Goal: Task Accomplishment & Management: Manage account settings

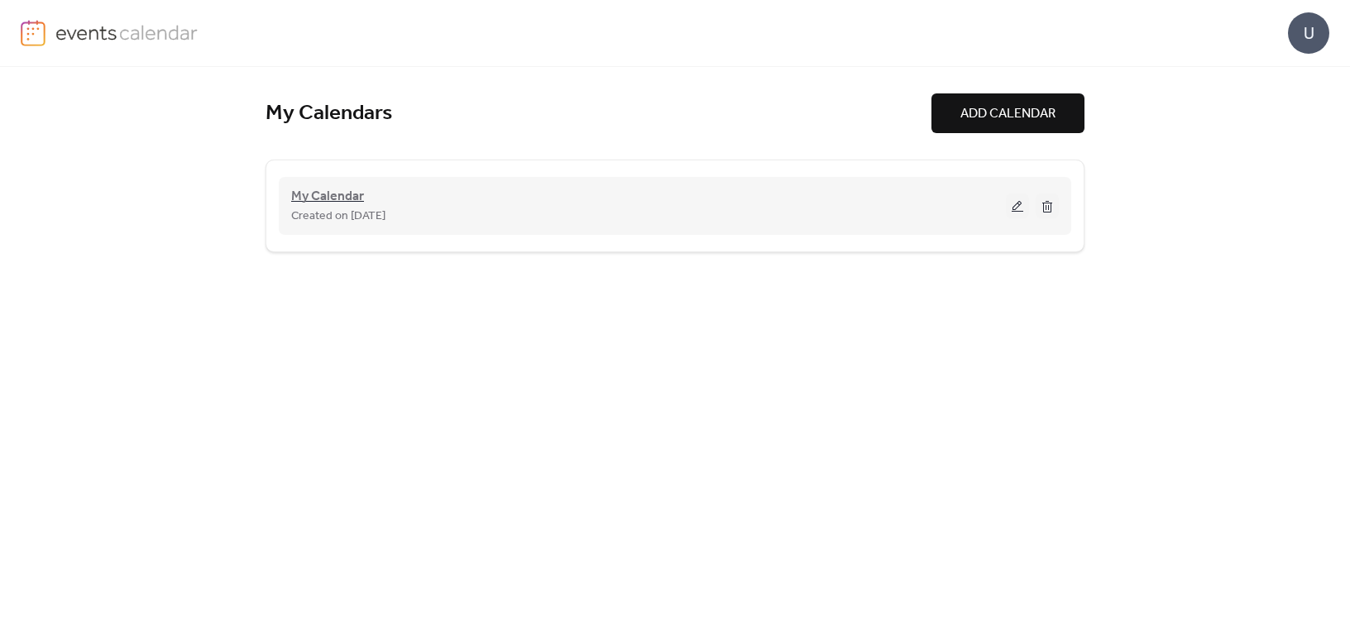
click at [317, 195] on span "My Calendar" at bounding box center [327, 197] width 73 height 20
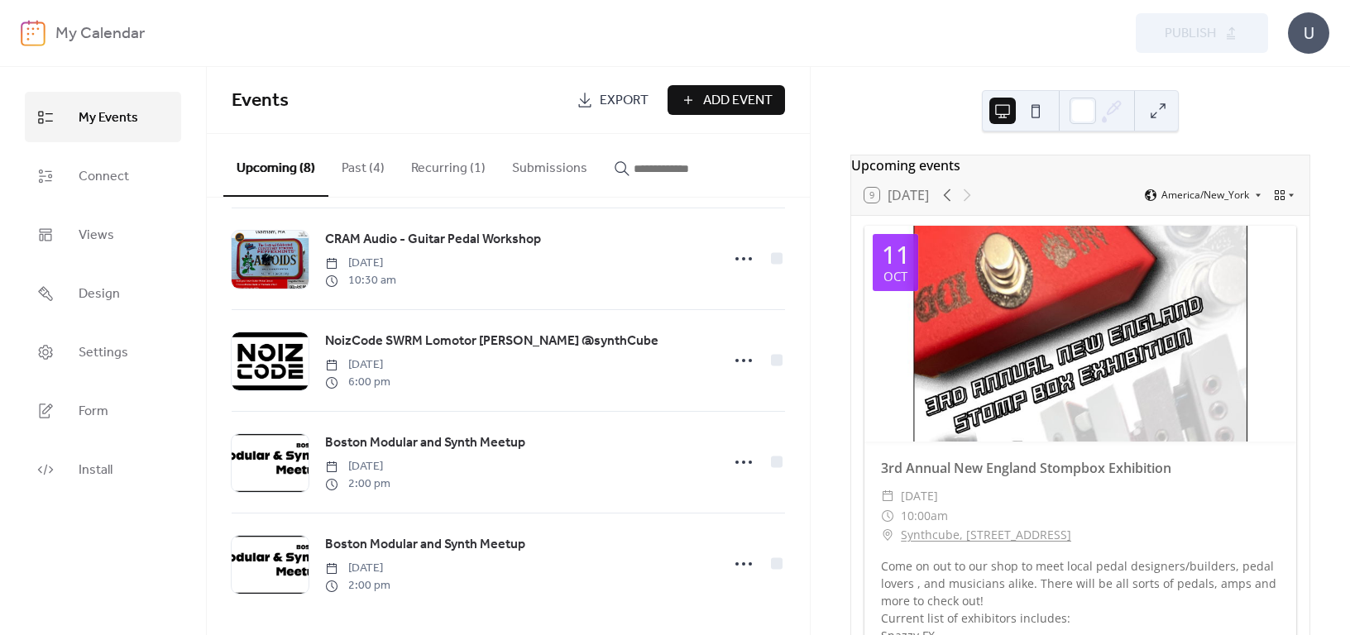
scroll to position [429, 0]
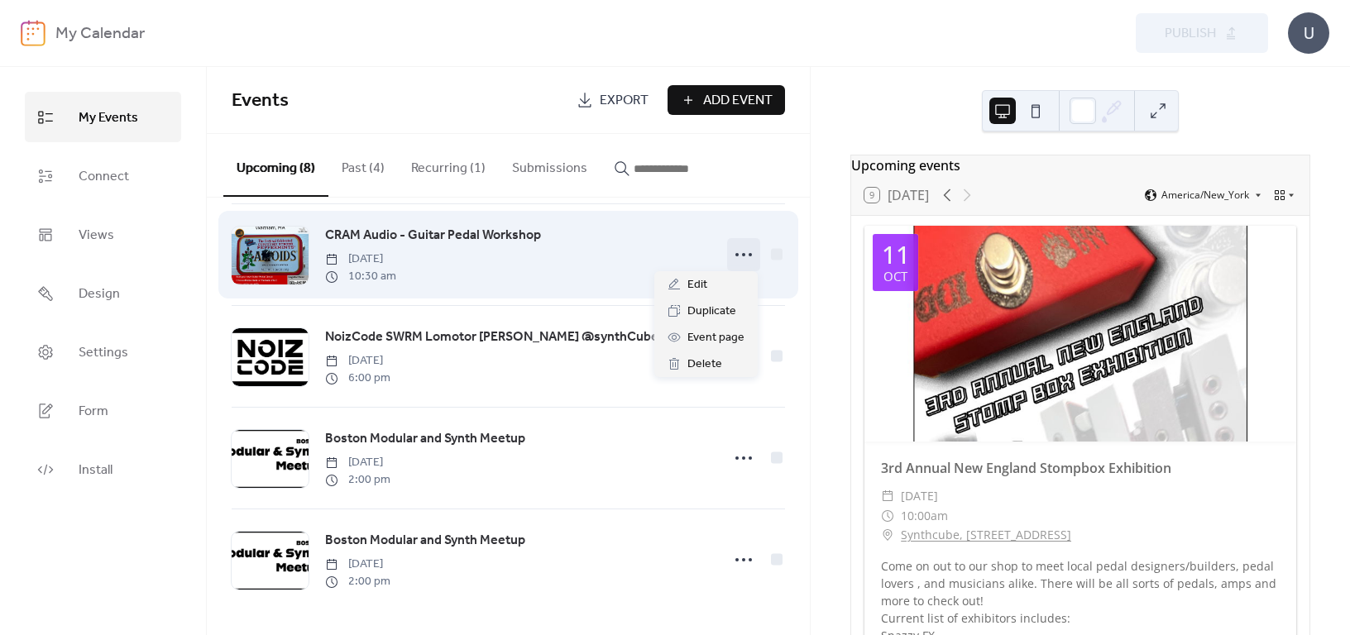
click at [744, 247] on icon at bounding box center [744, 255] width 26 height 26
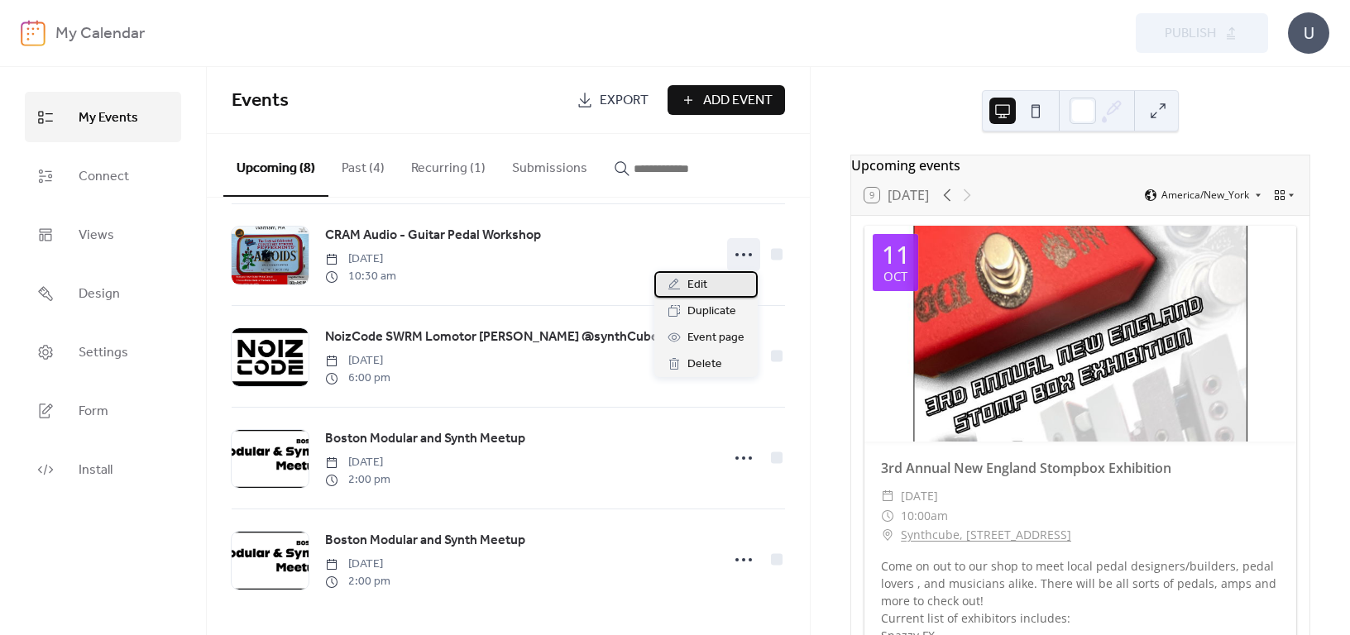
click at [713, 284] on div "Edit" at bounding box center [705, 284] width 103 height 26
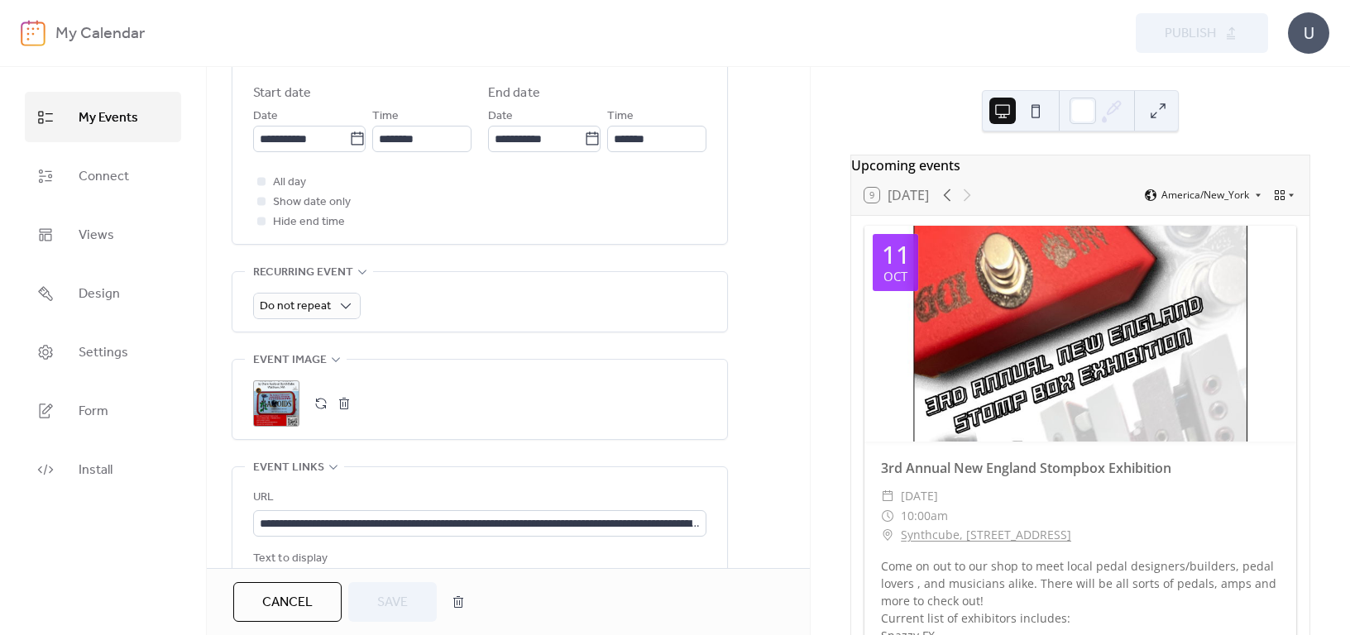
scroll to position [579, 0]
click at [345, 397] on button "button" at bounding box center [344, 402] width 23 height 23
click at [320, 395] on button "button" at bounding box center [320, 402] width 23 height 23
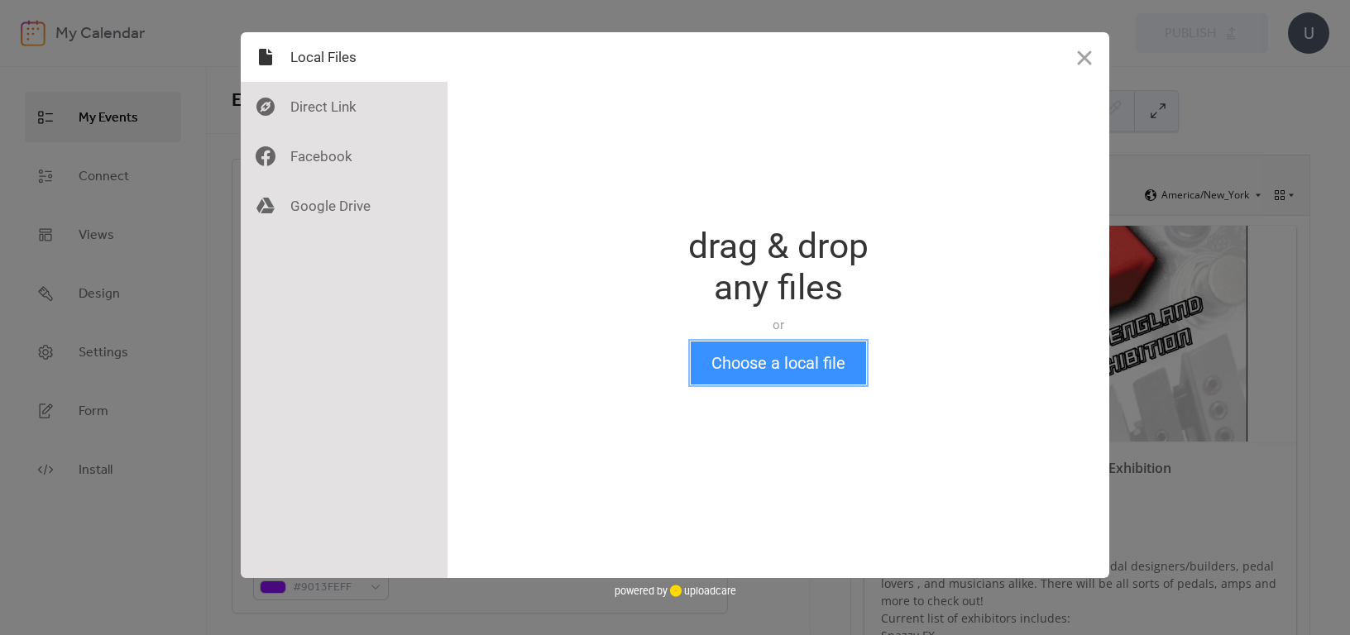
click at [753, 361] on button "Choose a local file" at bounding box center [778, 363] width 175 height 43
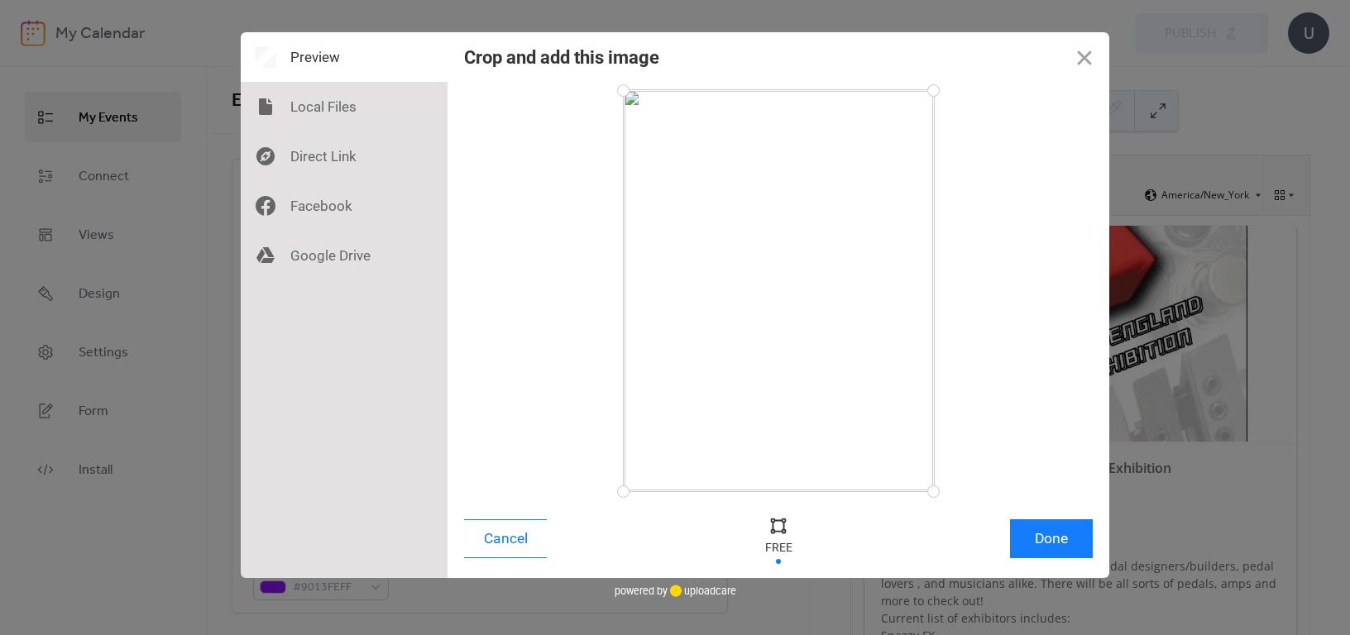
click at [1008, 519] on div at bounding box center [778, 539] width 463 height 54
click at [1041, 528] on button "Done" at bounding box center [1051, 539] width 83 height 39
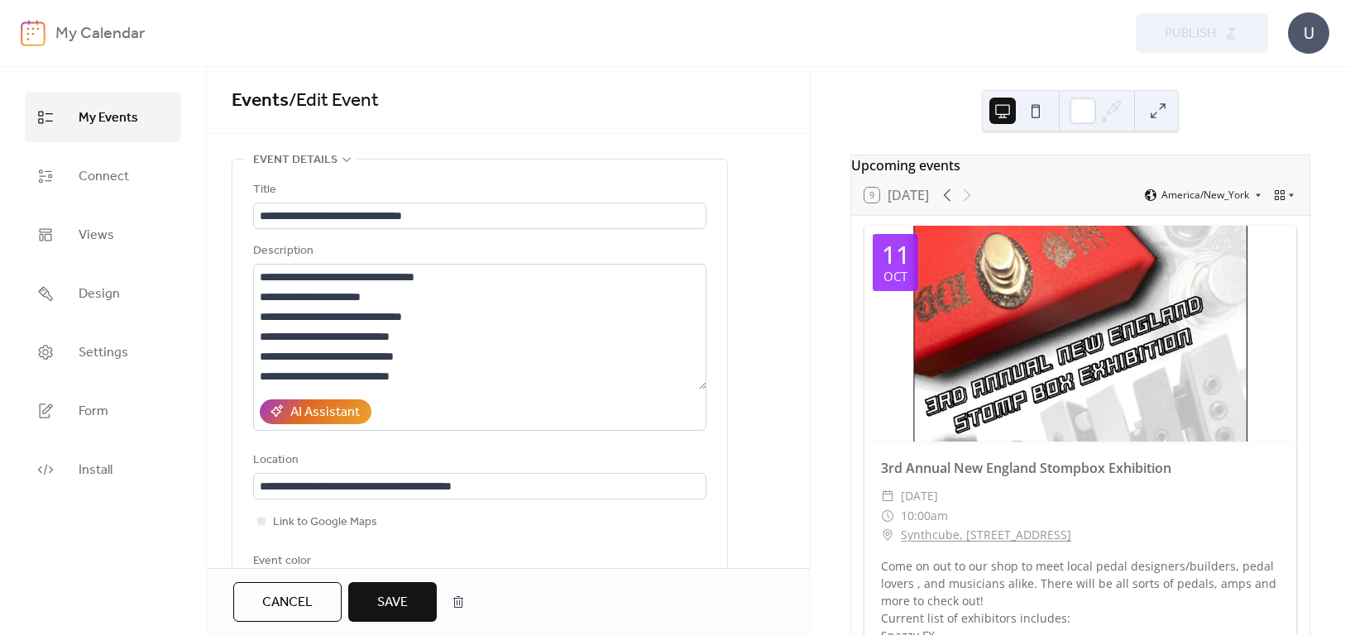
scroll to position [664, 0]
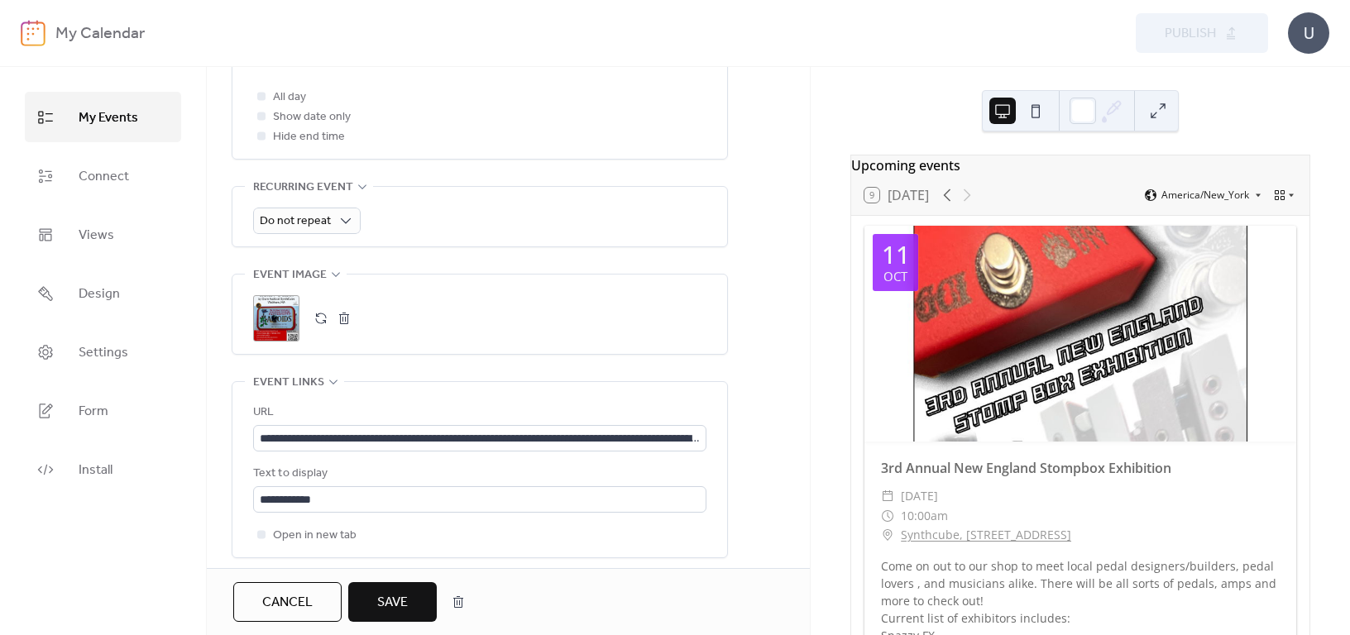
click at [401, 603] on span "Save" at bounding box center [392, 603] width 31 height 20
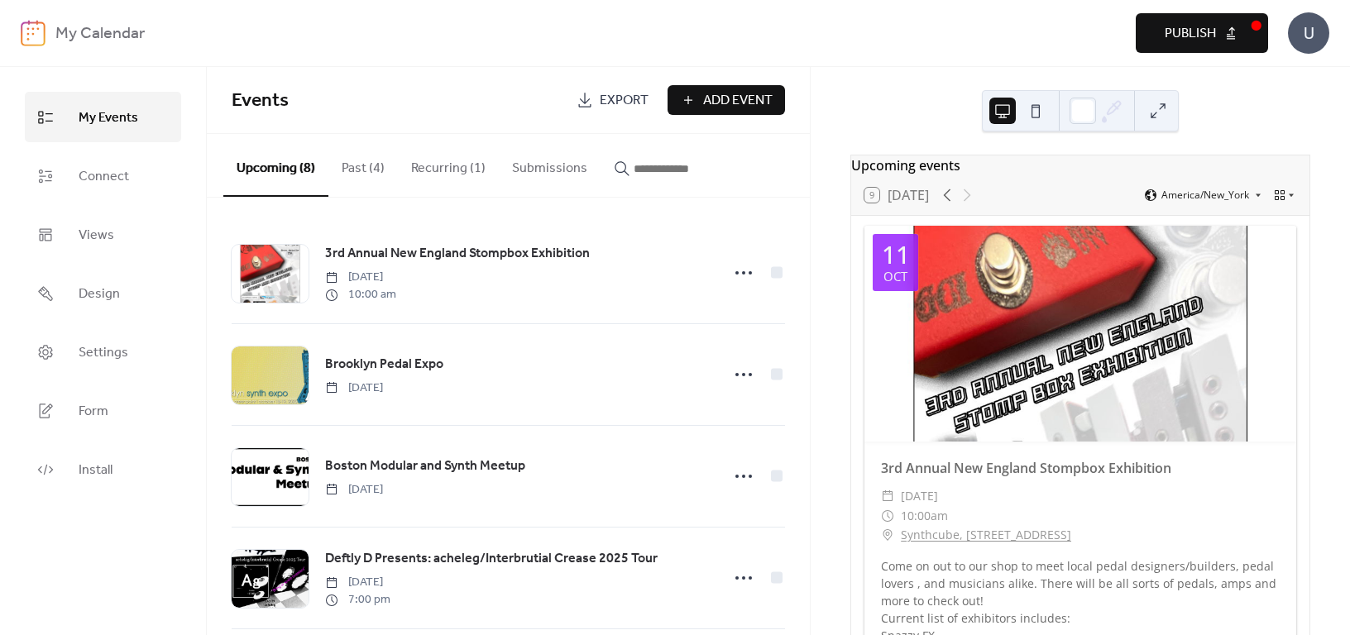
click at [1203, 31] on span "Publish" at bounding box center [1190, 34] width 51 height 20
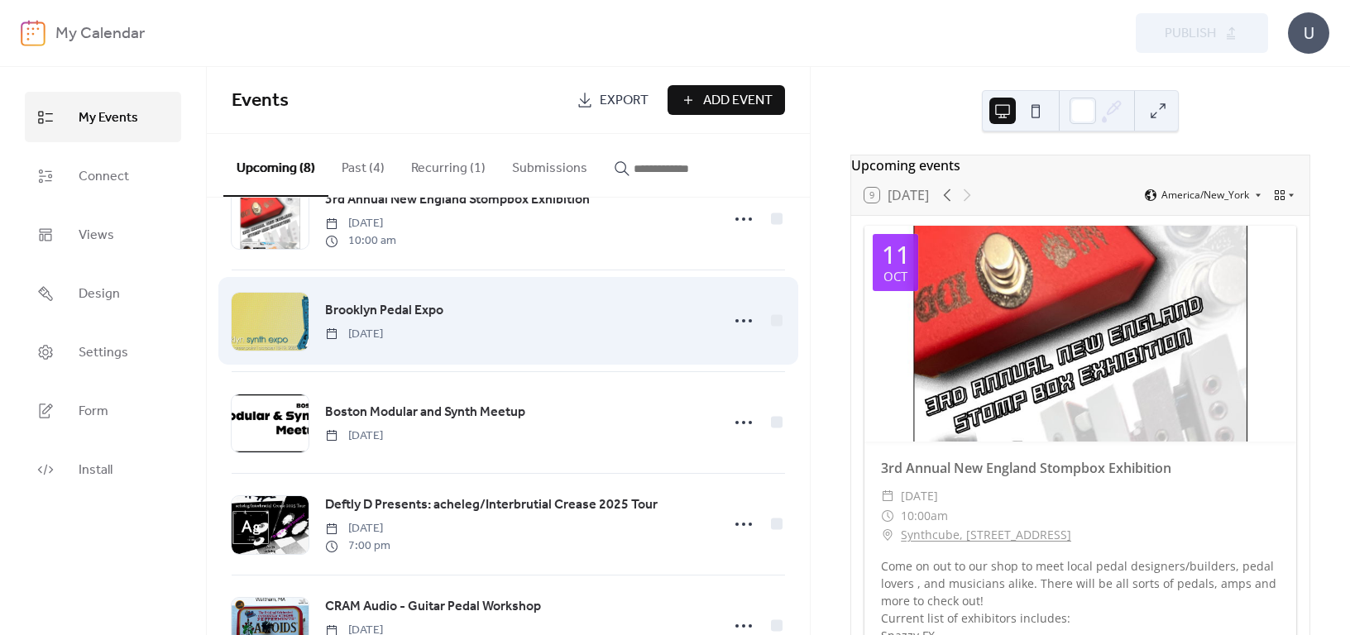
scroll to position [83, 0]
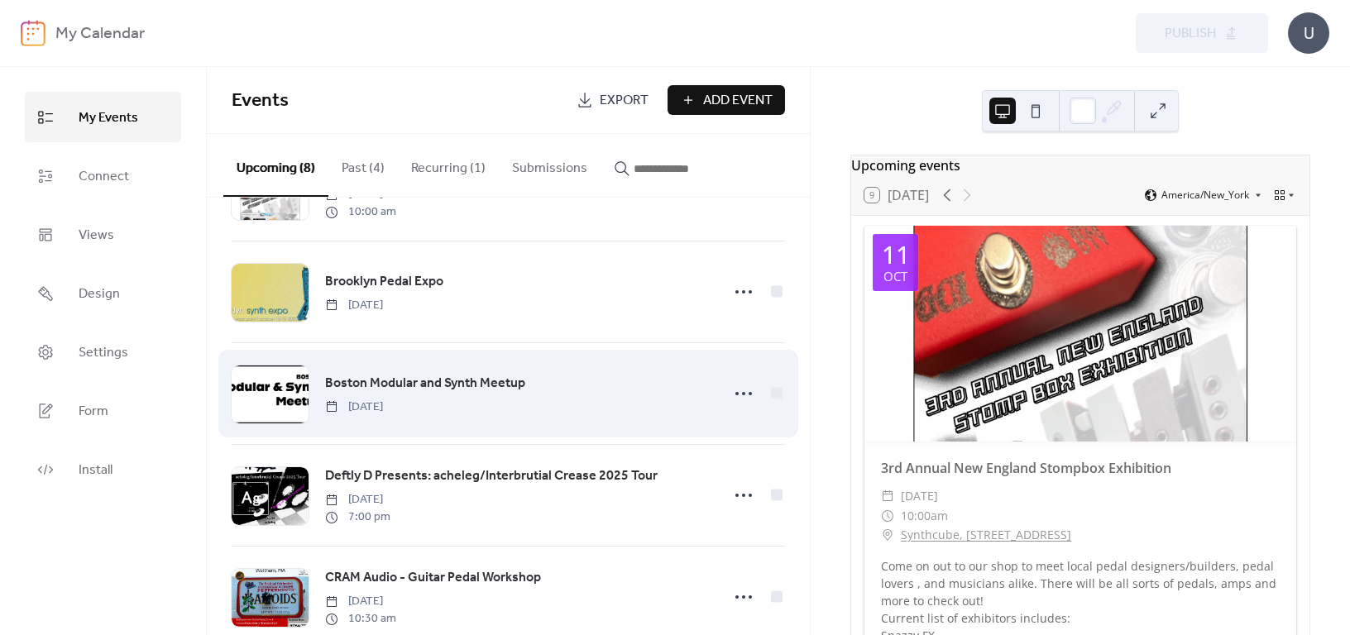
click at [443, 377] on span "Boston Modular and Synth Meetup" at bounding box center [425, 384] width 200 height 20
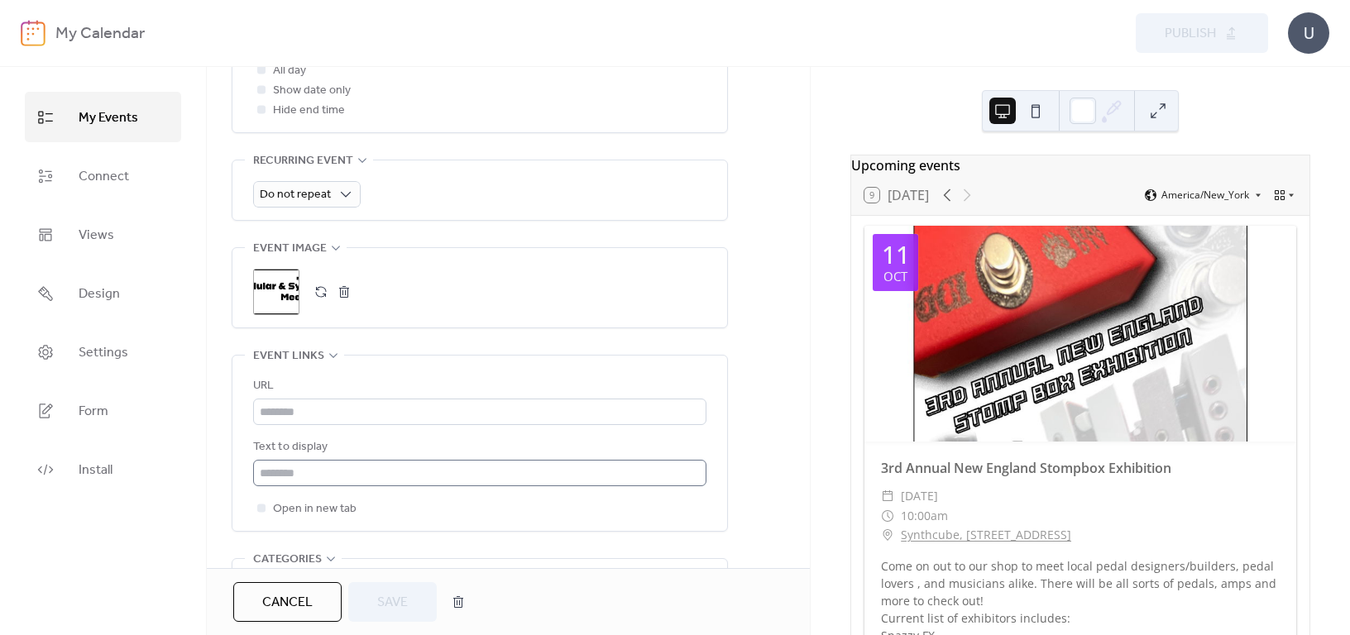
scroll to position [745, 0]
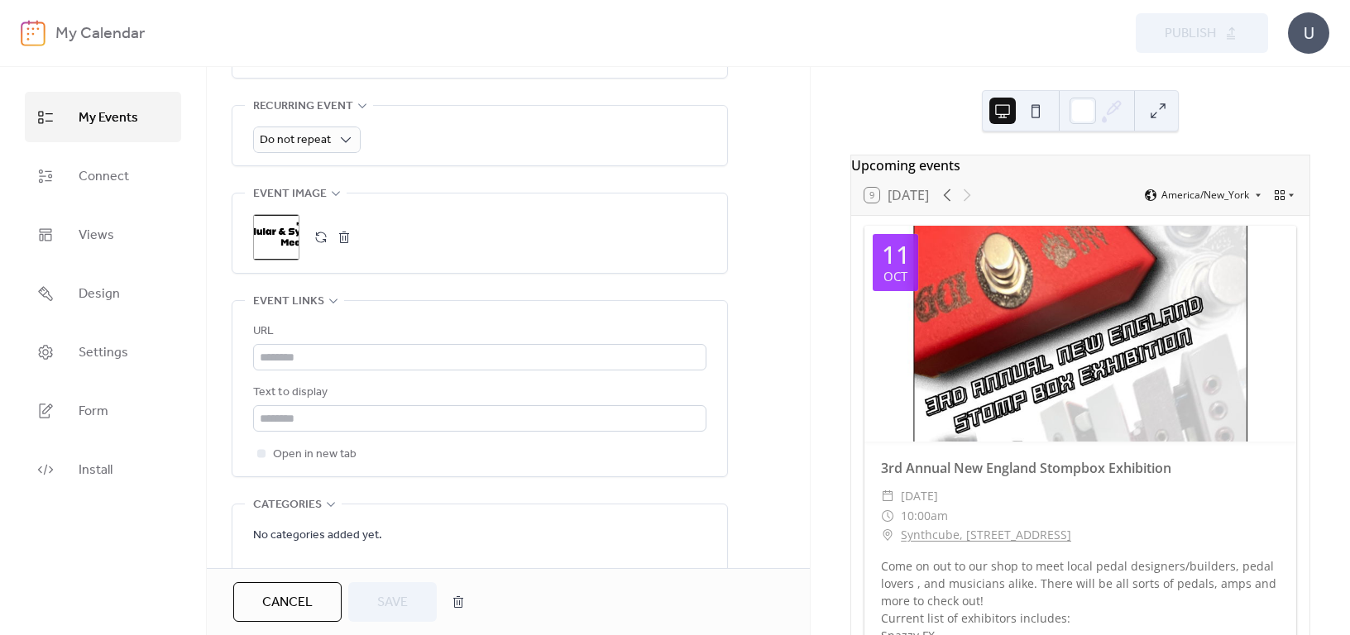
click at [343, 242] on button "button" at bounding box center [344, 237] width 23 height 23
click at [271, 237] on icon at bounding box center [276, 237] width 26 height 26
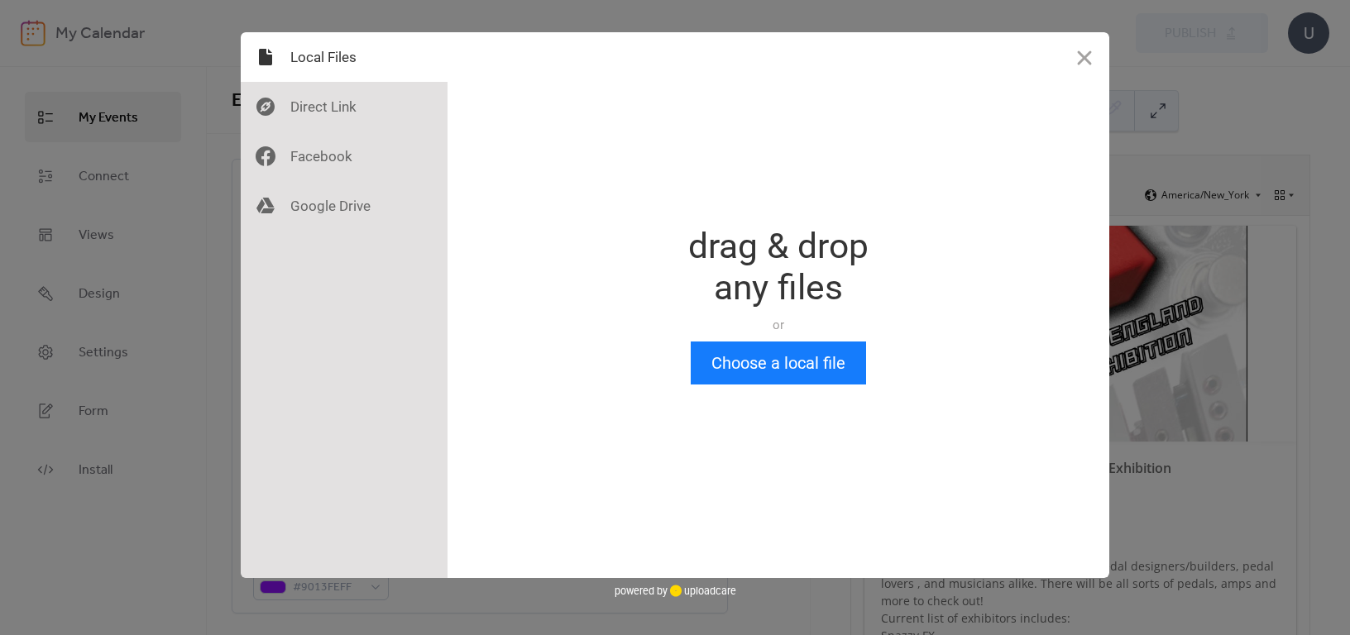
scroll to position [0, 0]
click at [774, 363] on button "Choose a local file" at bounding box center [778, 363] width 175 height 43
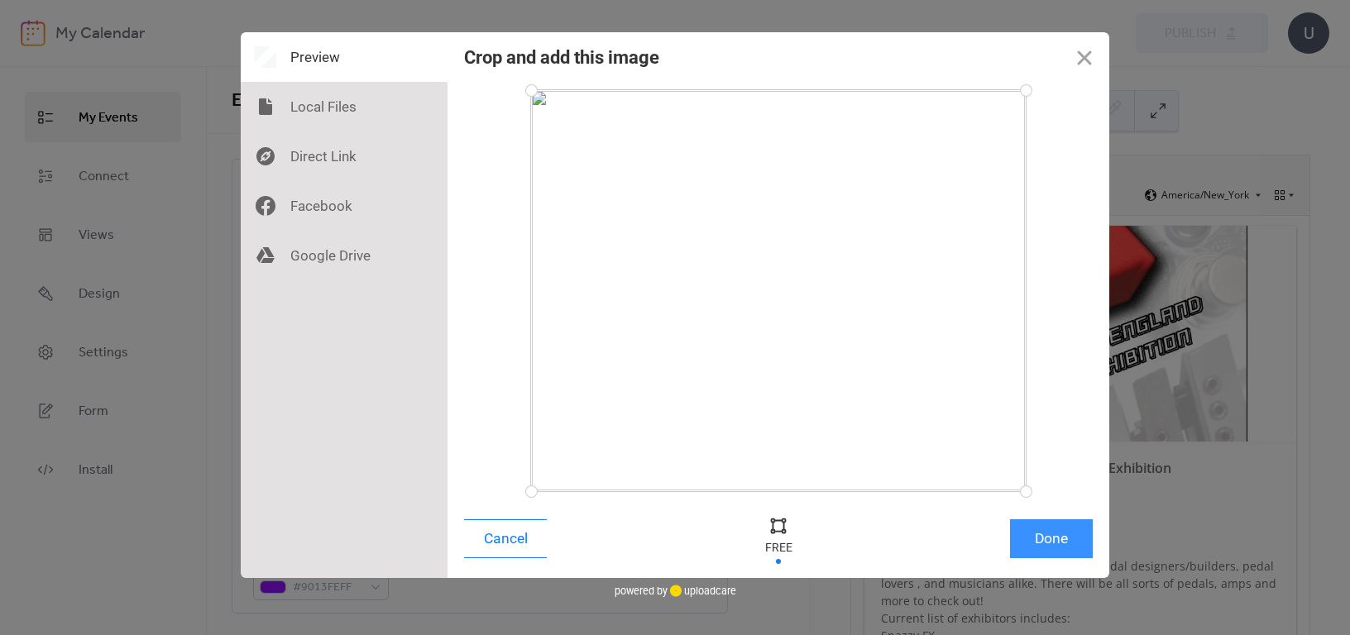
drag, startPoint x: 1068, startPoint y: 521, endPoint x: 1066, endPoint y: 539, distance: 17.5
click at [1066, 539] on div "Cancel Done" at bounding box center [779, 543] width 662 height 70
click at [1066, 539] on button "Done" at bounding box center [1051, 539] width 83 height 39
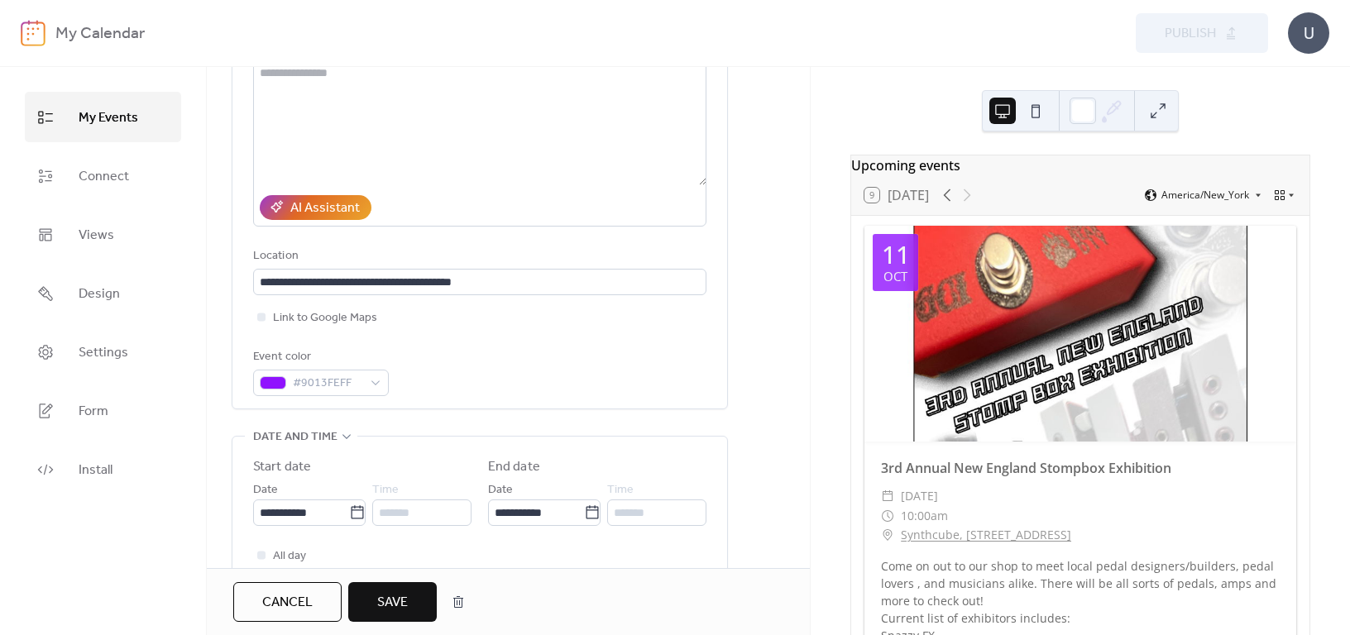
scroll to position [248, 0]
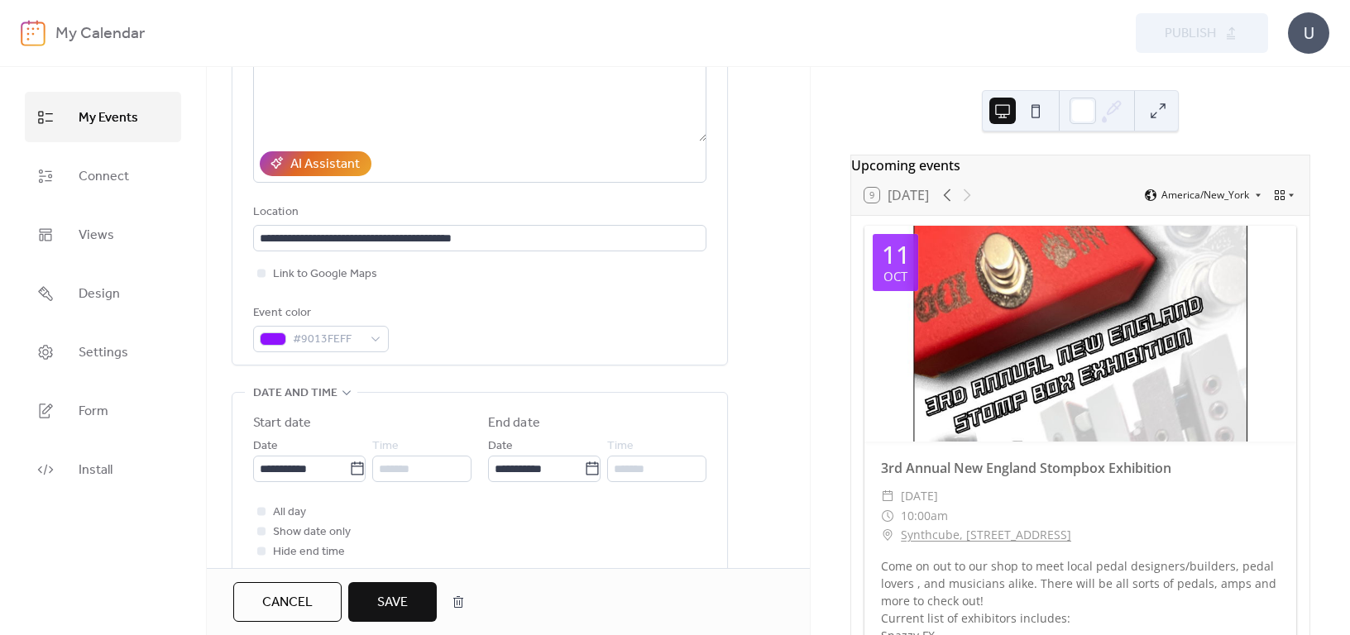
click at [387, 593] on span "Save" at bounding box center [392, 603] width 31 height 20
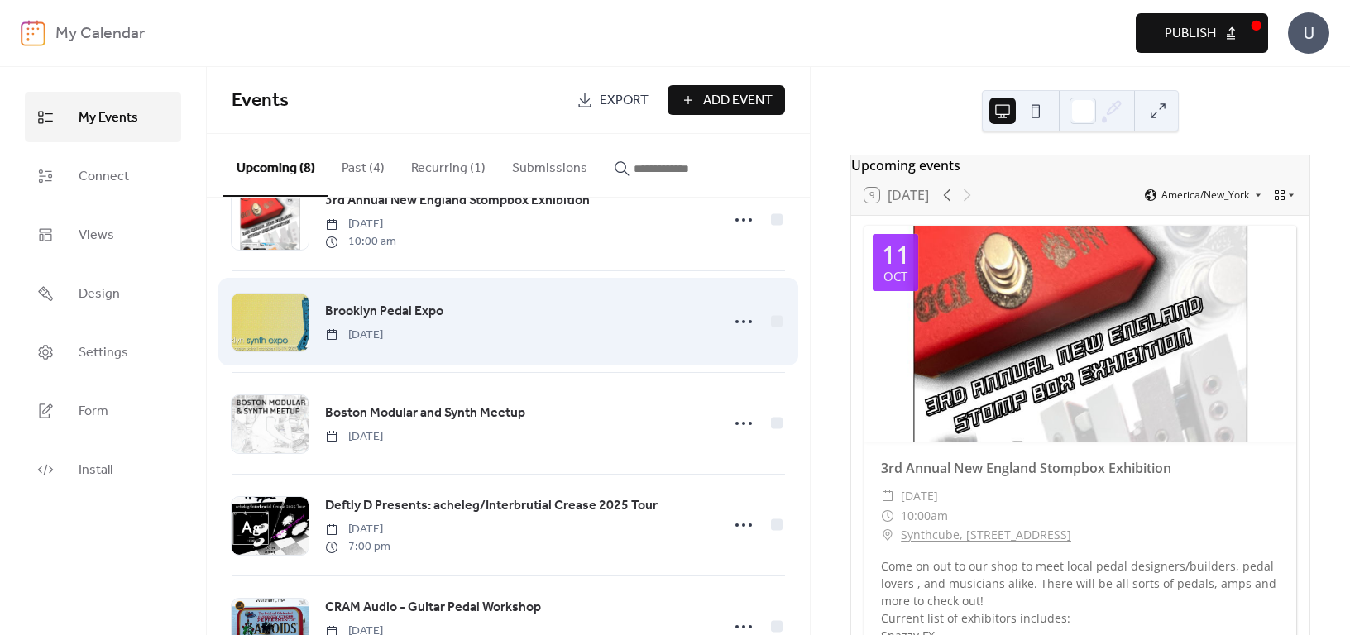
scroll to position [83, 0]
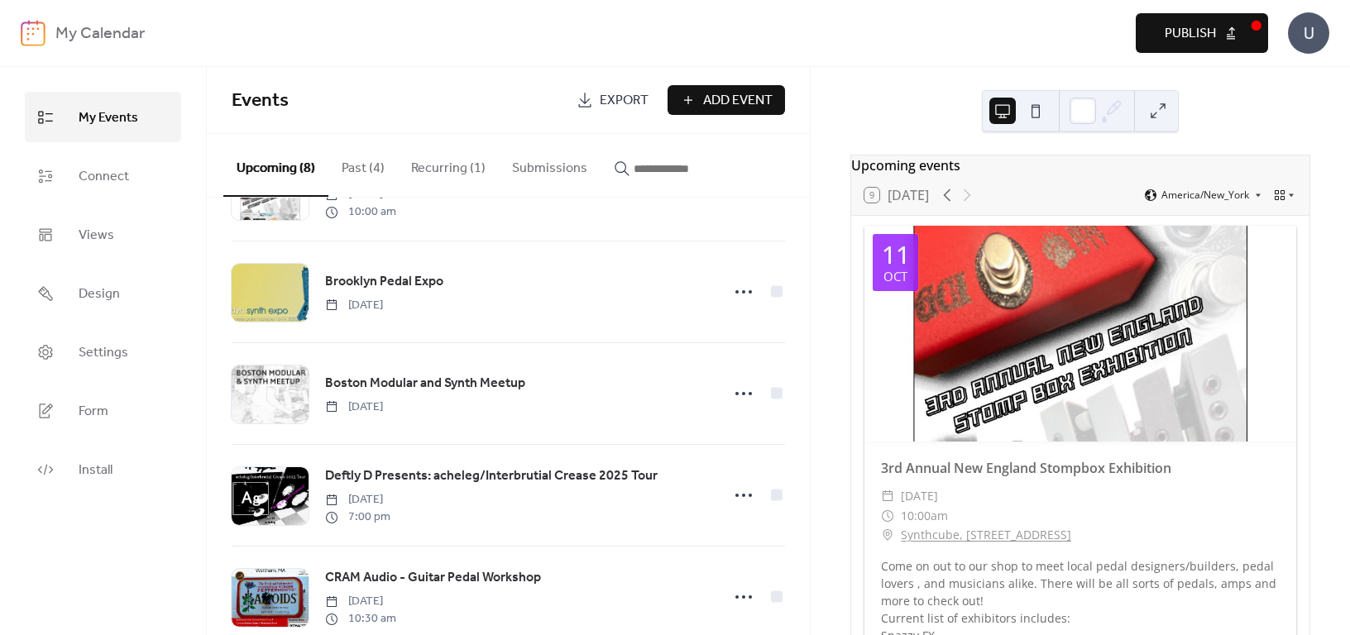
click at [1183, 24] on span "Publish" at bounding box center [1190, 34] width 51 height 20
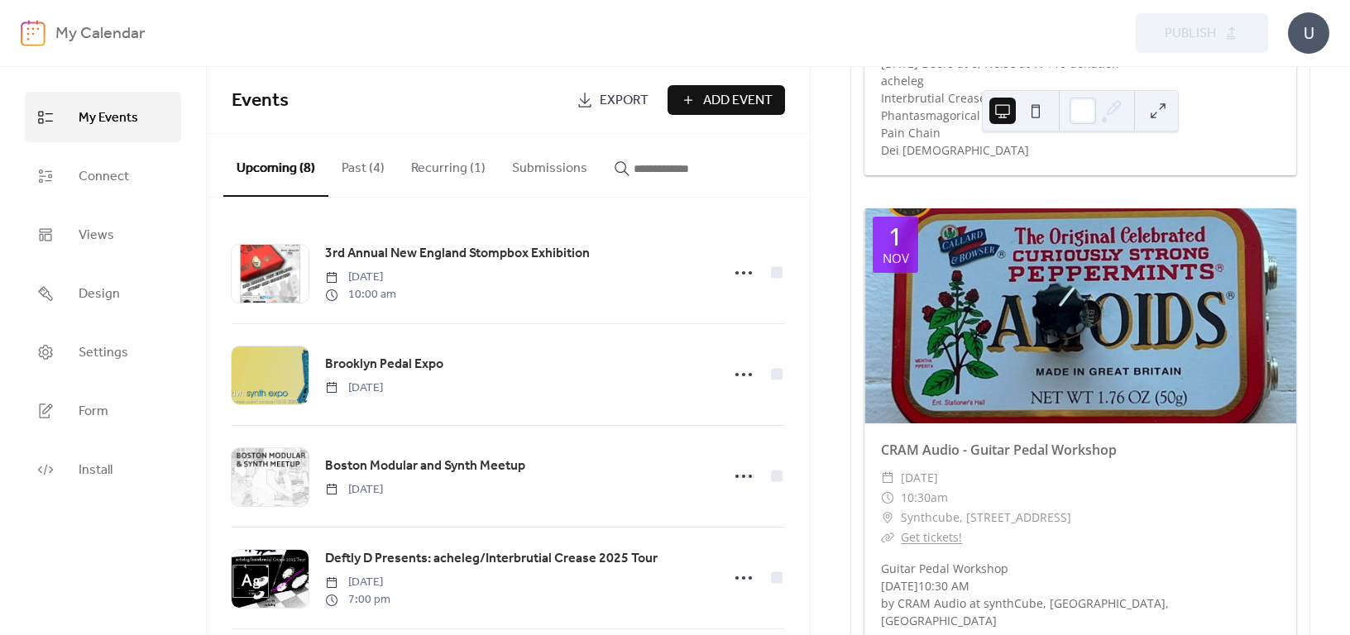
scroll to position [1820, 0]
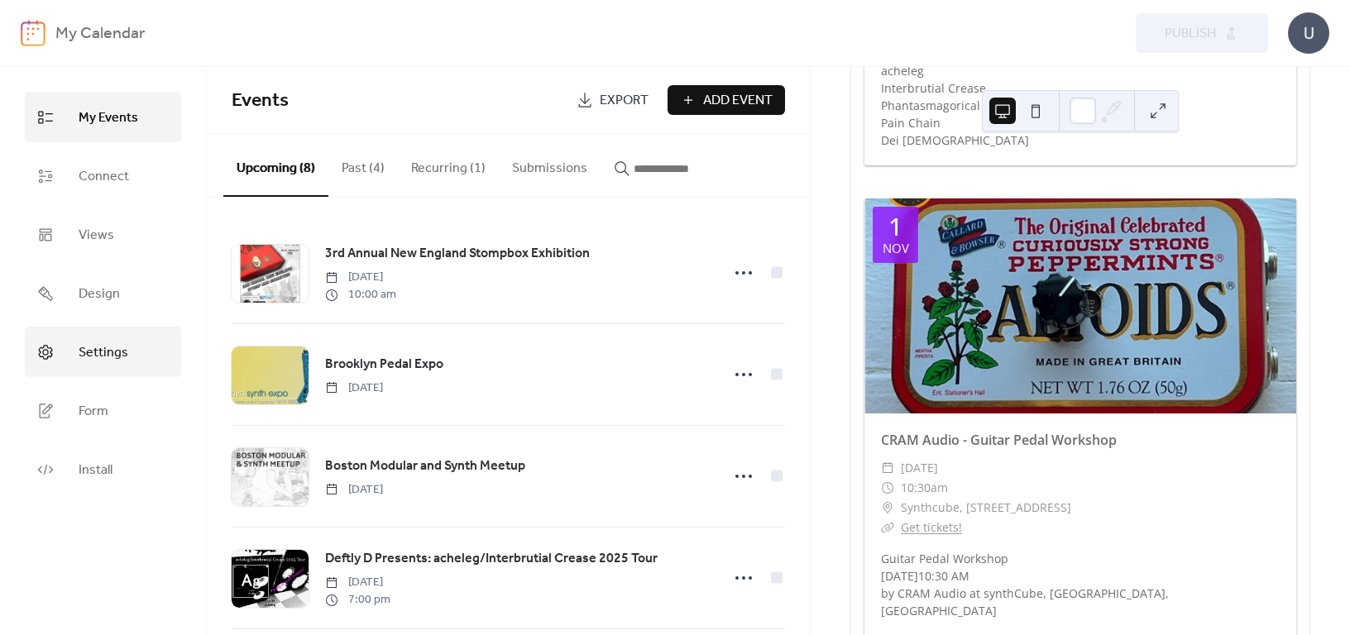
click at [101, 352] on span "Settings" at bounding box center [104, 353] width 50 height 26
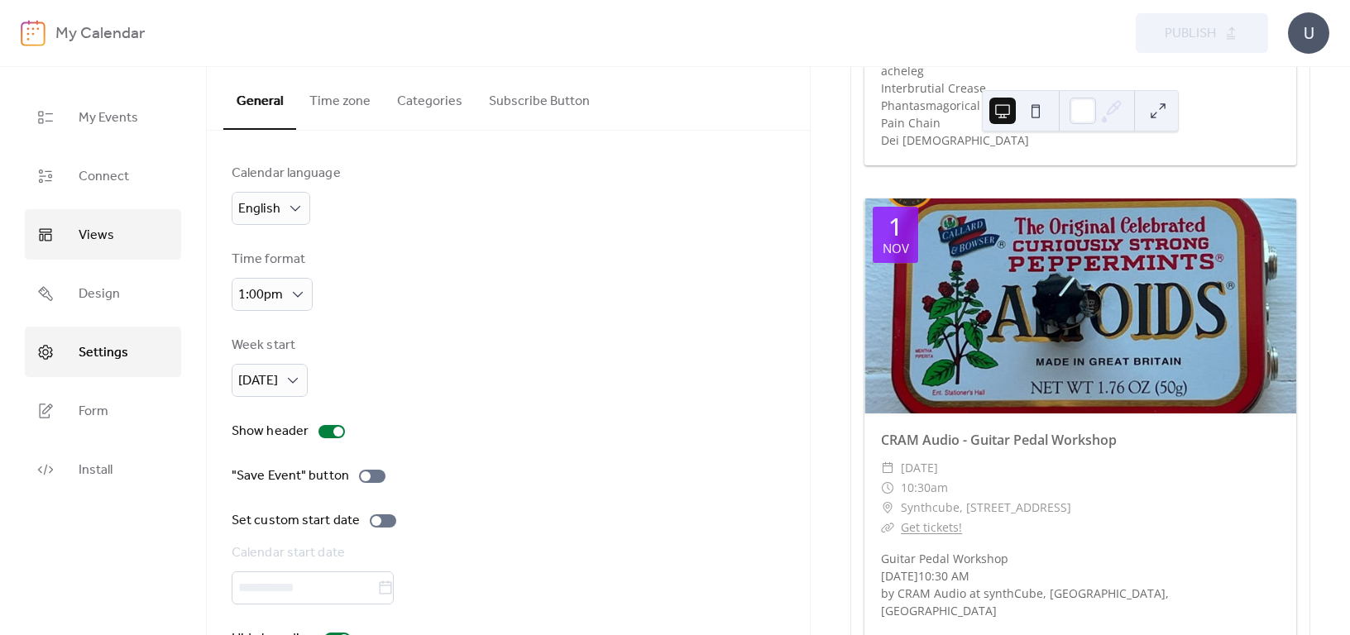
click at [94, 231] on span "Views" at bounding box center [97, 236] width 36 height 26
